Goal: Find specific page/section: Find specific page/section

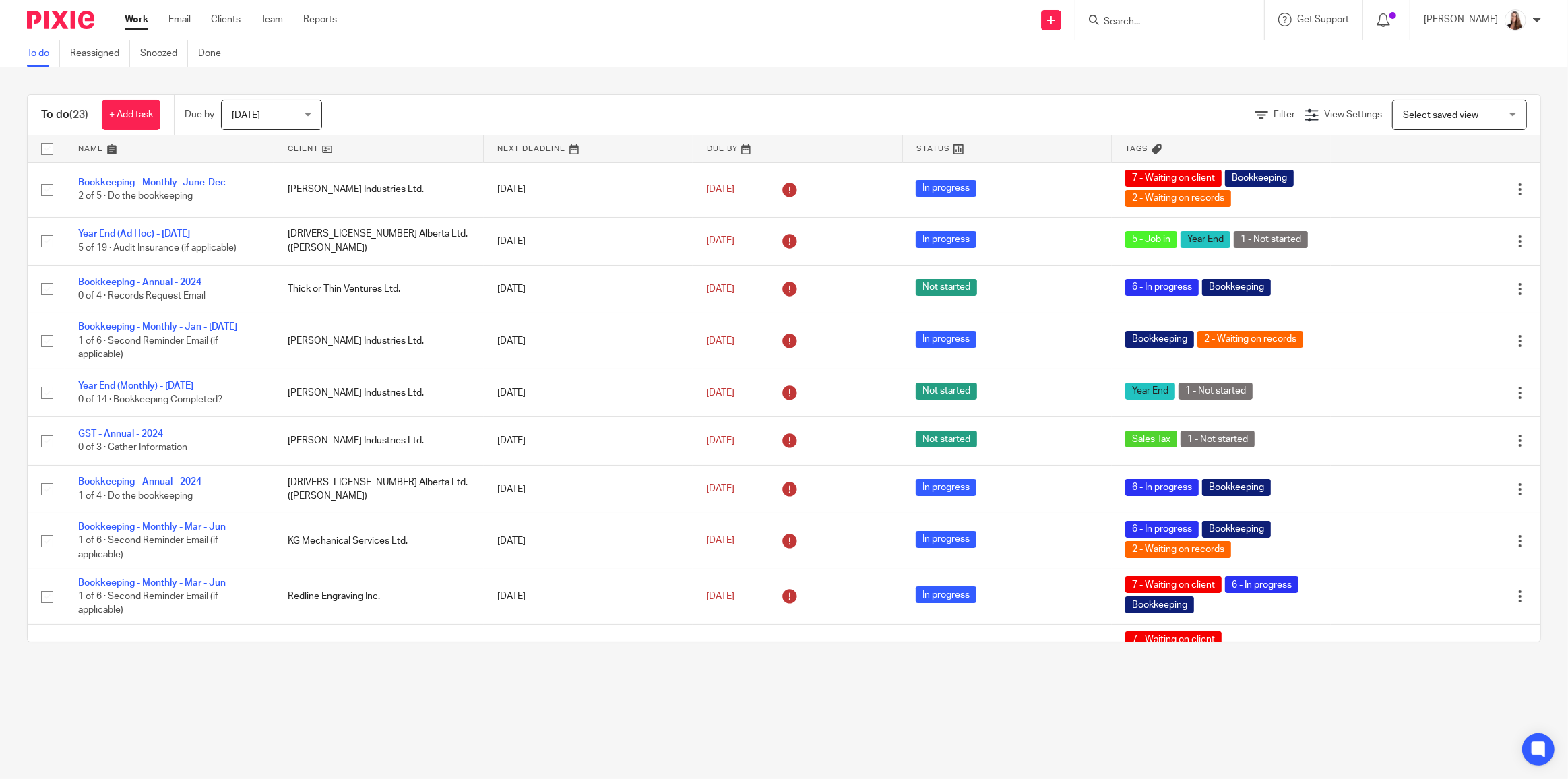
click at [1170, 23] on input "Search" at bounding box center [1163, 22] width 121 height 12
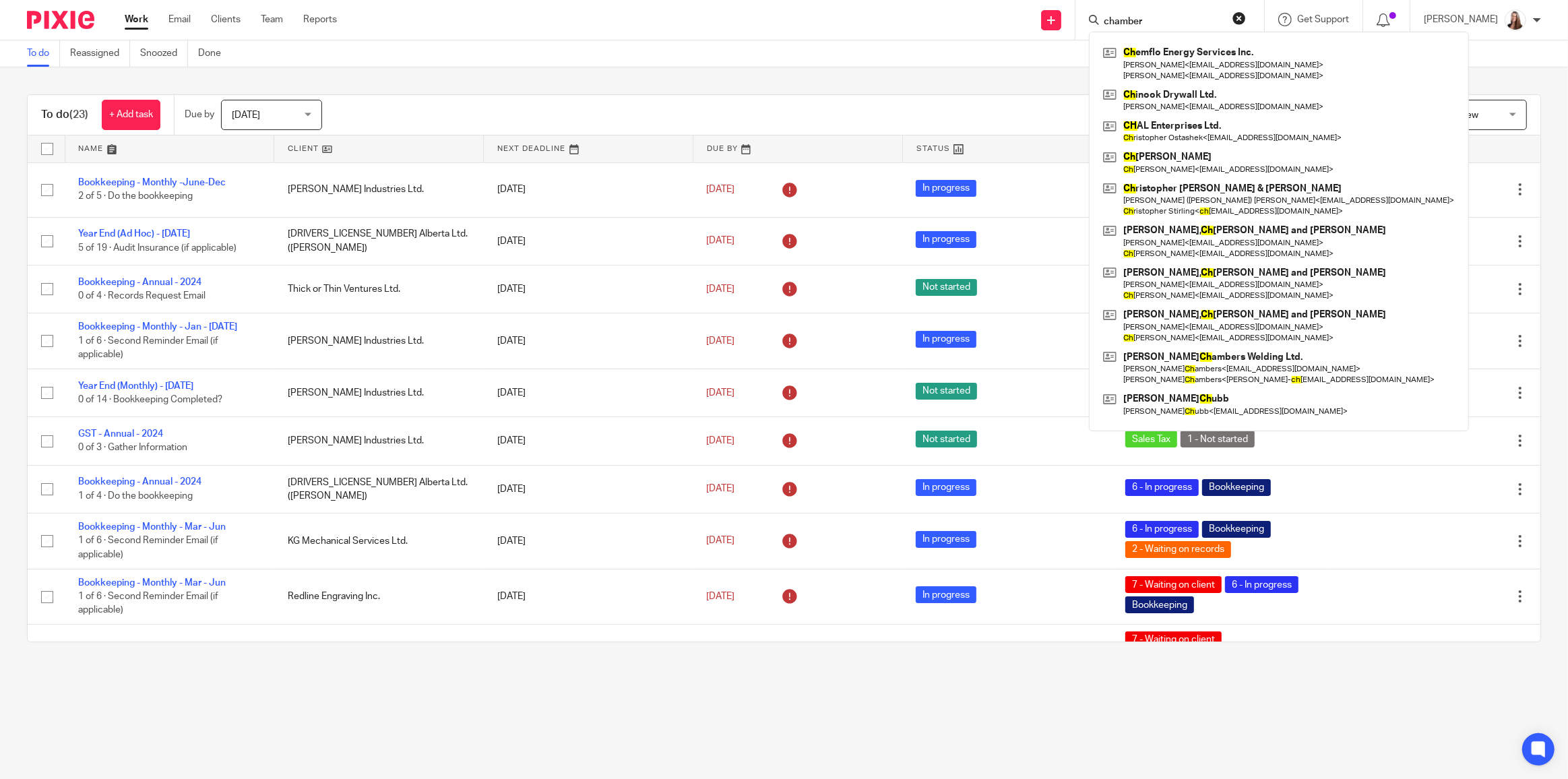
type input "chamber"
click button "submit" at bounding box center [0, 0] width 0 height 0
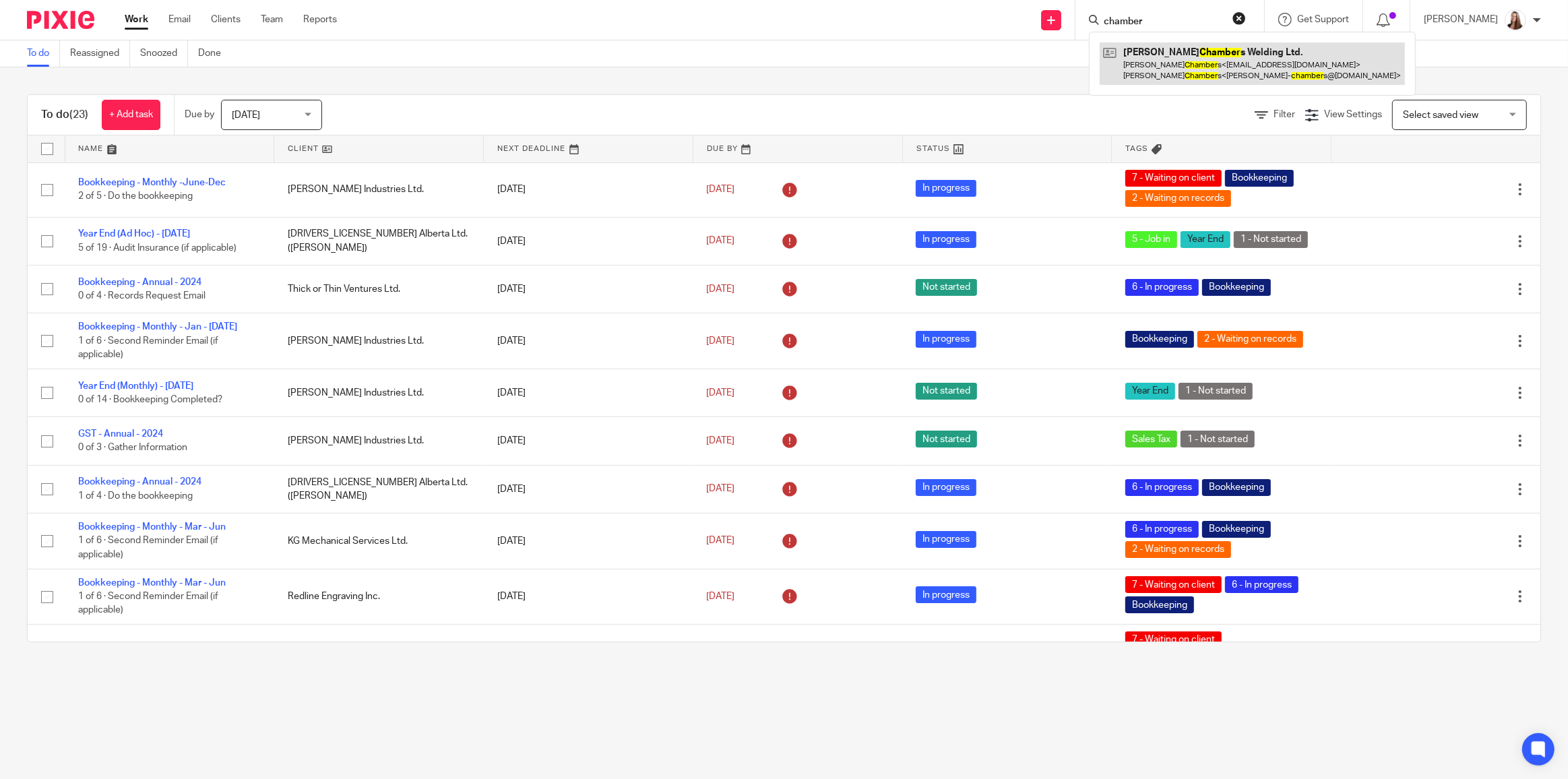
click at [1187, 76] on link at bounding box center [1252, 63] width 305 height 42
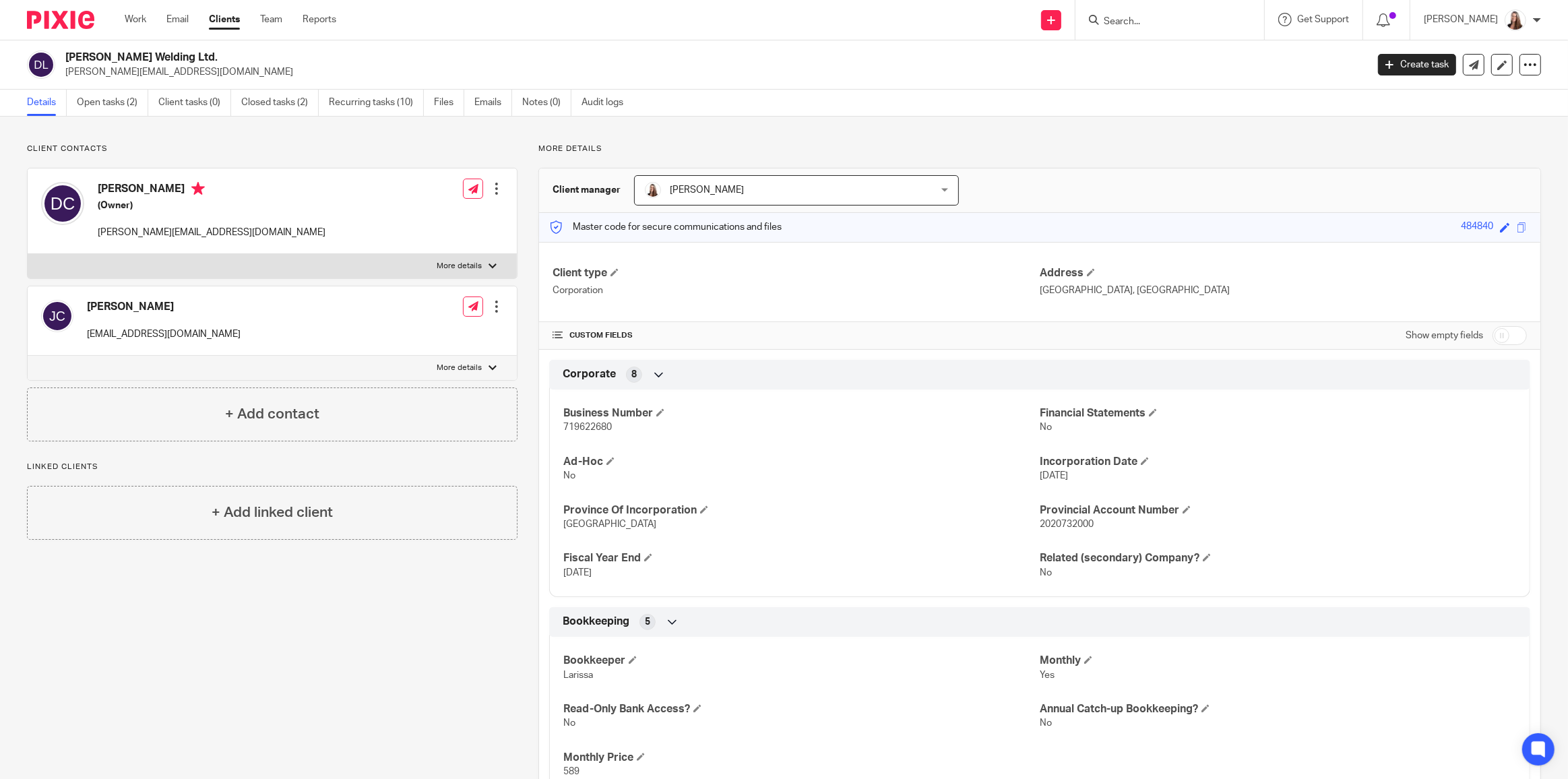
click at [457, 365] on p "More details" at bounding box center [459, 367] width 45 height 11
click at [27, 356] on input "More details" at bounding box center [27, 355] width 1 height 1
checkbox input "true"
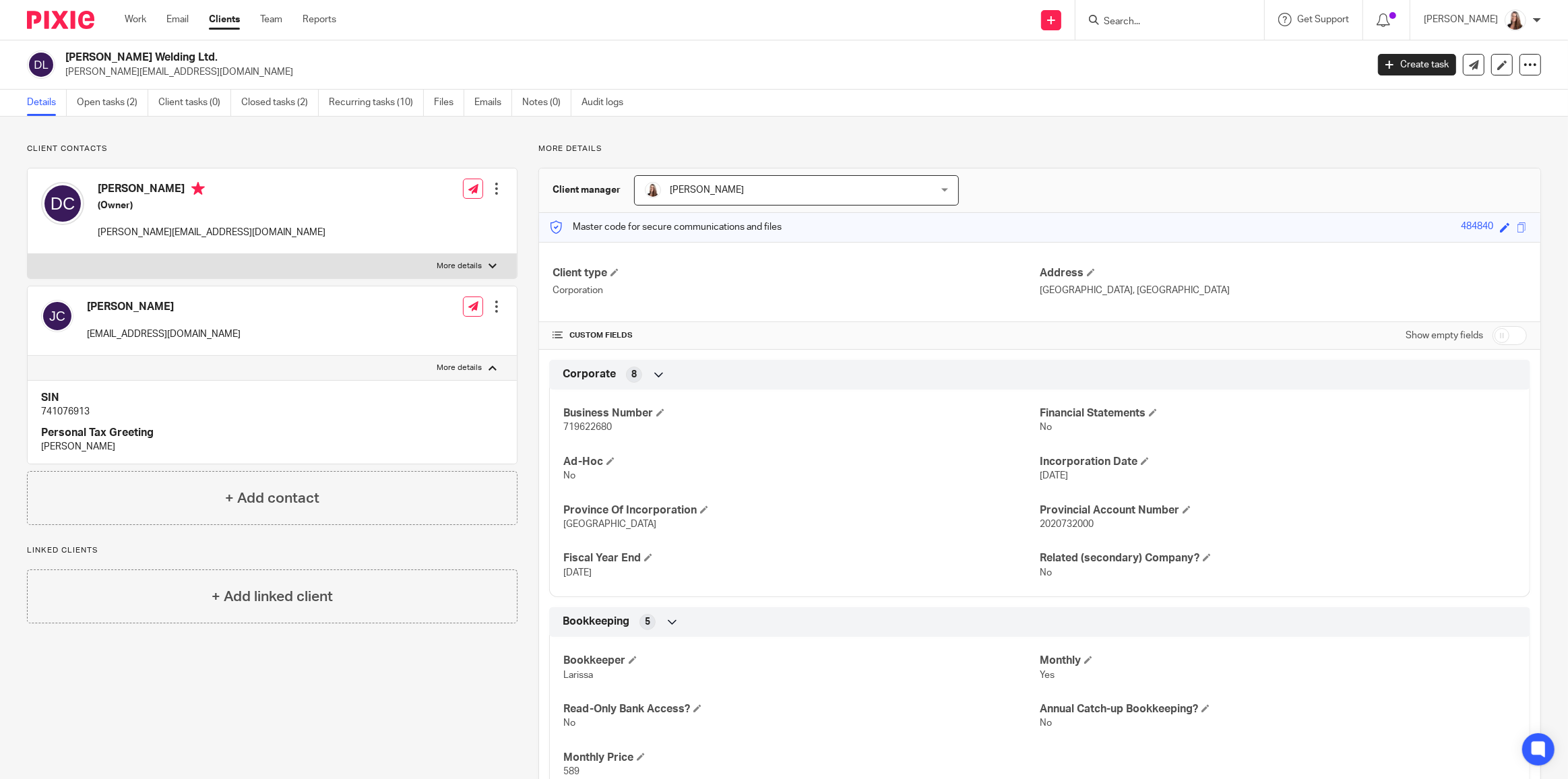
click at [471, 267] on p "More details" at bounding box center [459, 265] width 45 height 11
click at [27, 254] on input "More details" at bounding box center [27, 253] width 1 height 1
checkbox input "true"
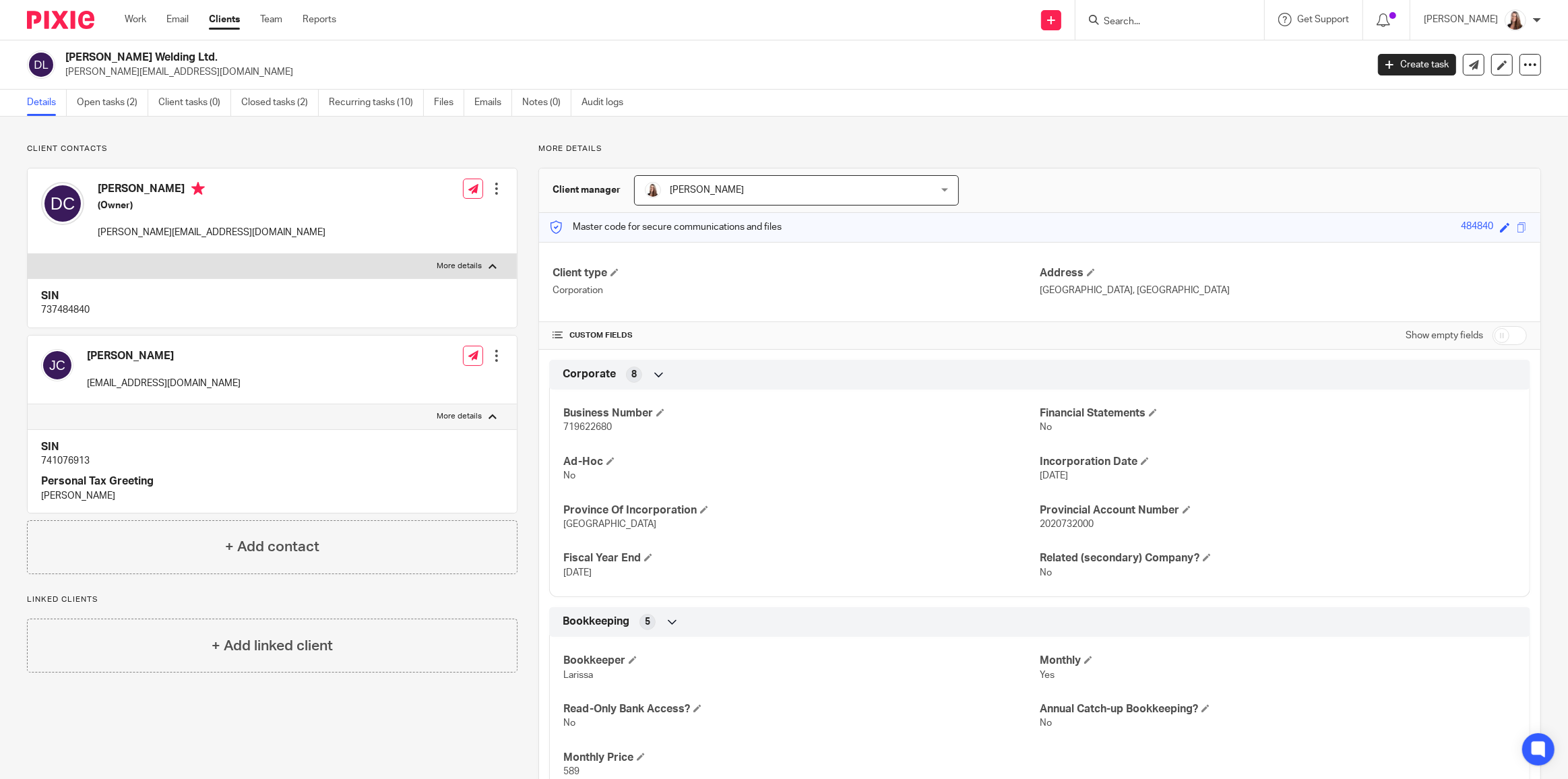
scroll to position [242, 0]
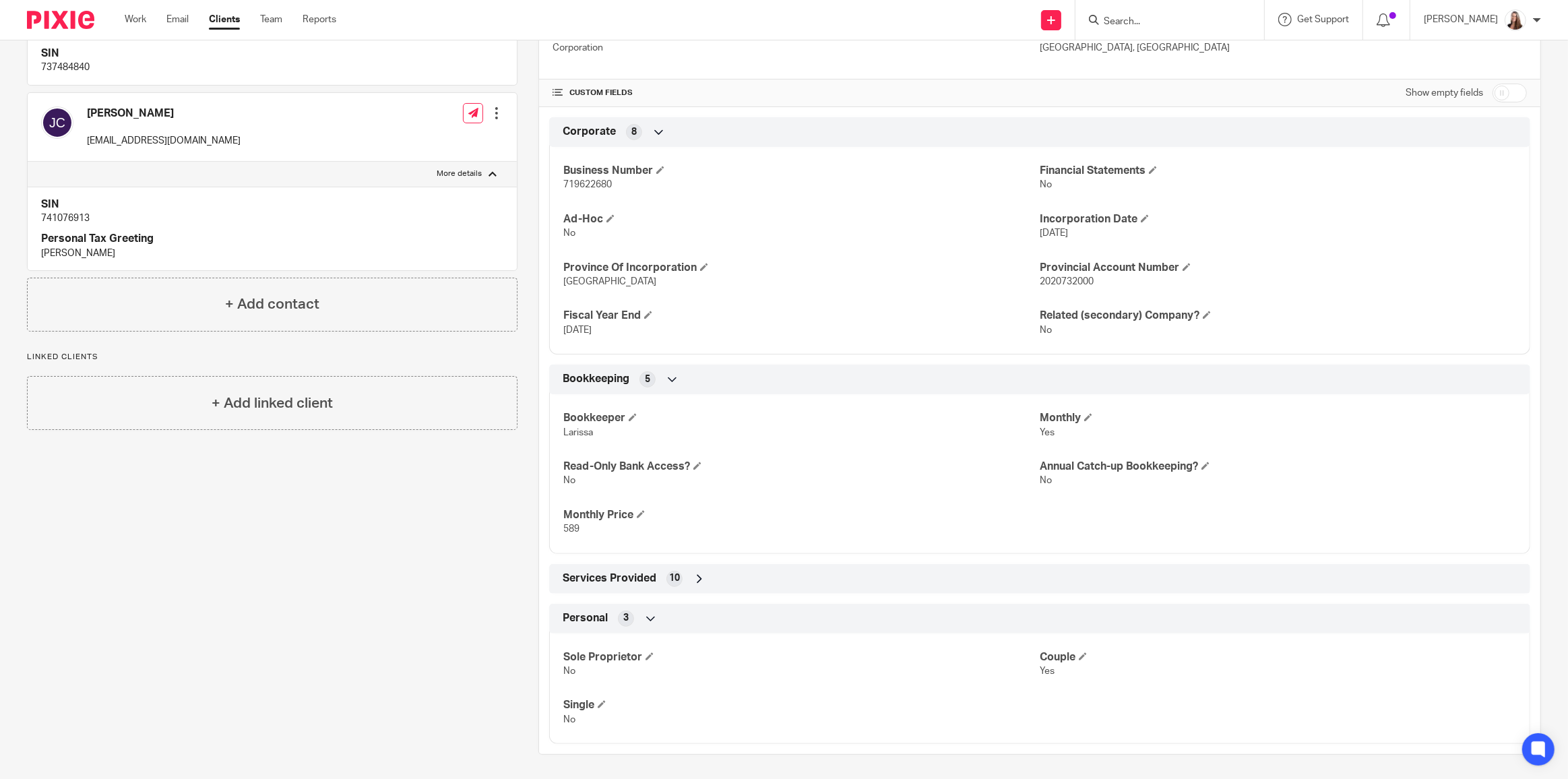
click at [245, 547] on div "Client contacts [PERSON_NAME] (Owner) [PERSON_NAME][EMAIL_ADDRESS][DOMAIN_NAME]…" at bounding box center [261, 327] width 512 height 853
